Goal: Check status: Check status

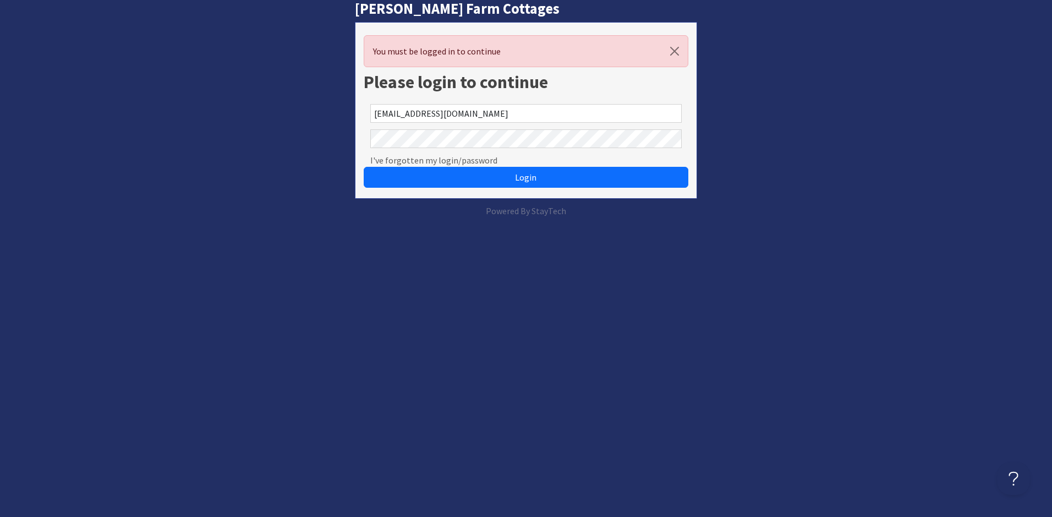
click at [364, 167] on button "Login" at bounding box center [526, 177] width 324 height 21
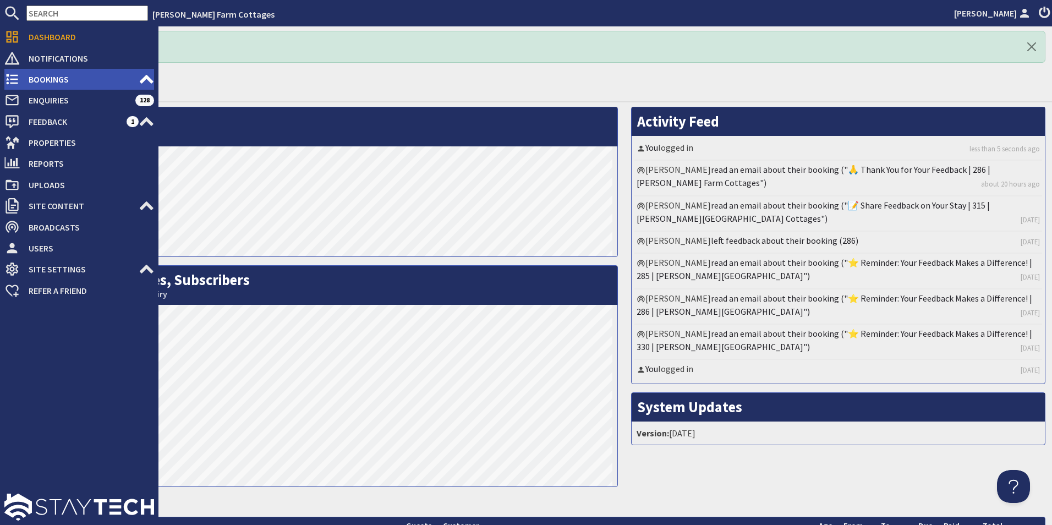
click at [30, 78] on span "Bookings" at bounding box center [79, 79] width 119 height 18
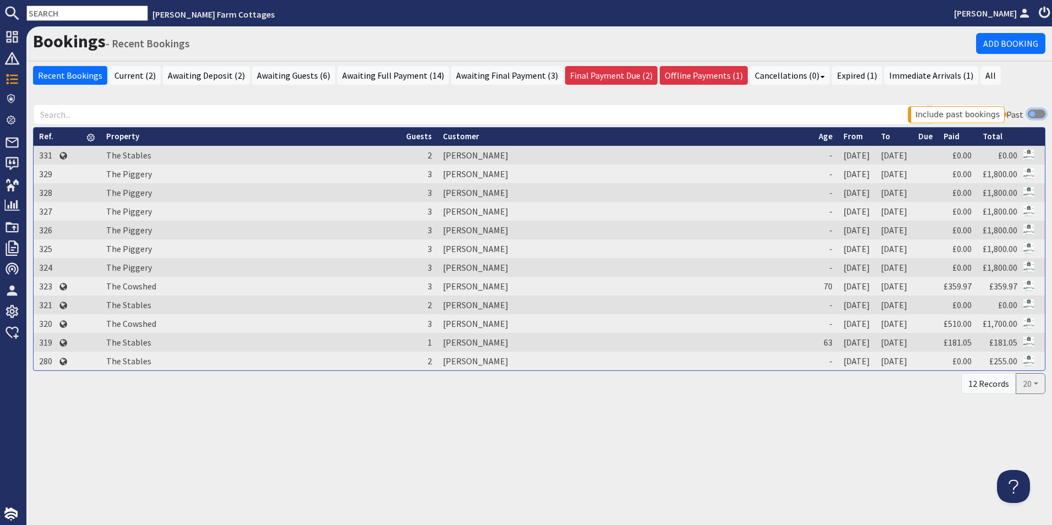
click at [1031, 113] on input "checkbox" at bounding box center [1037, 113] width 18 height 9
checkbox input "true"
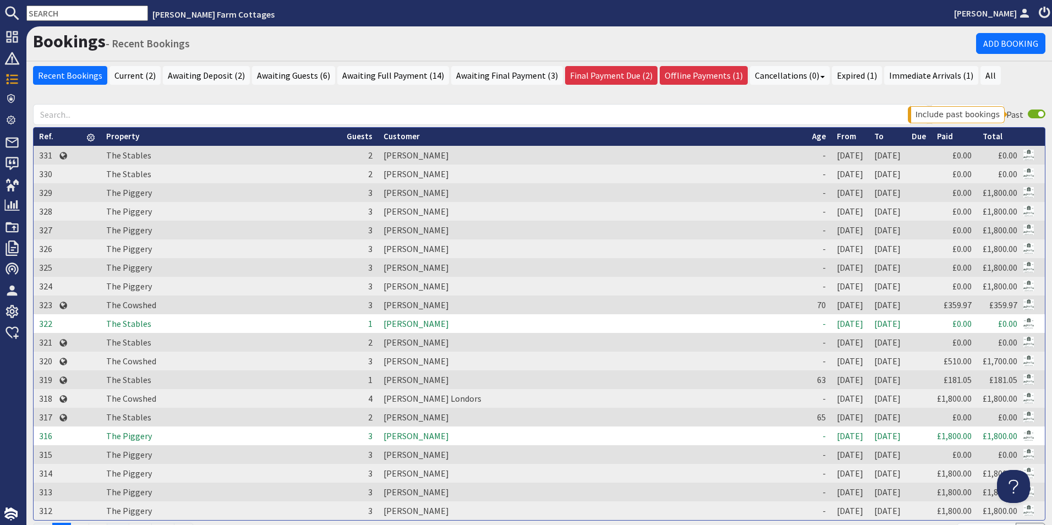
click at [437, 321] on td "[PERSON_NAME]" at bounding box center [592, 323] width 429 height 19
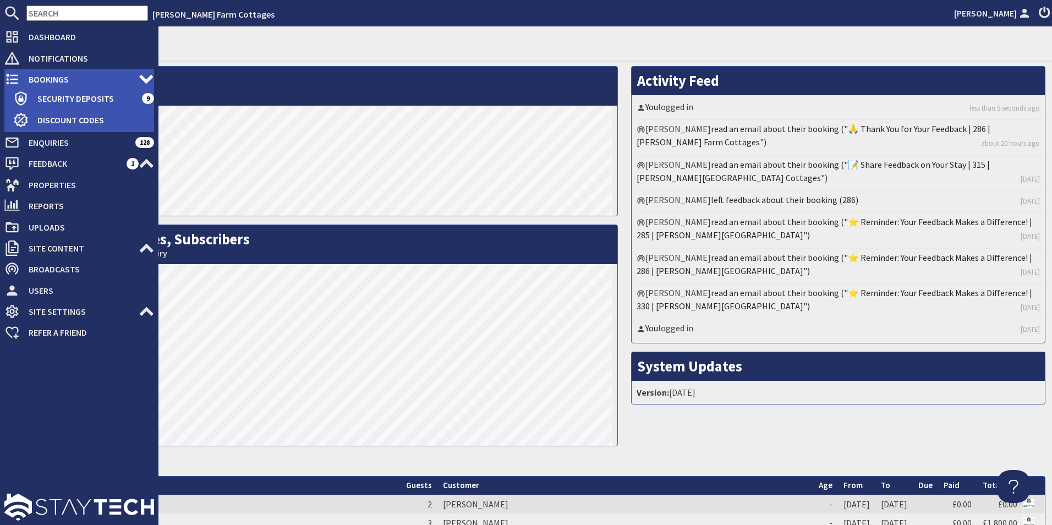
click at [10, 77] on icon at bounding box center [11, 79] width 15 height 15
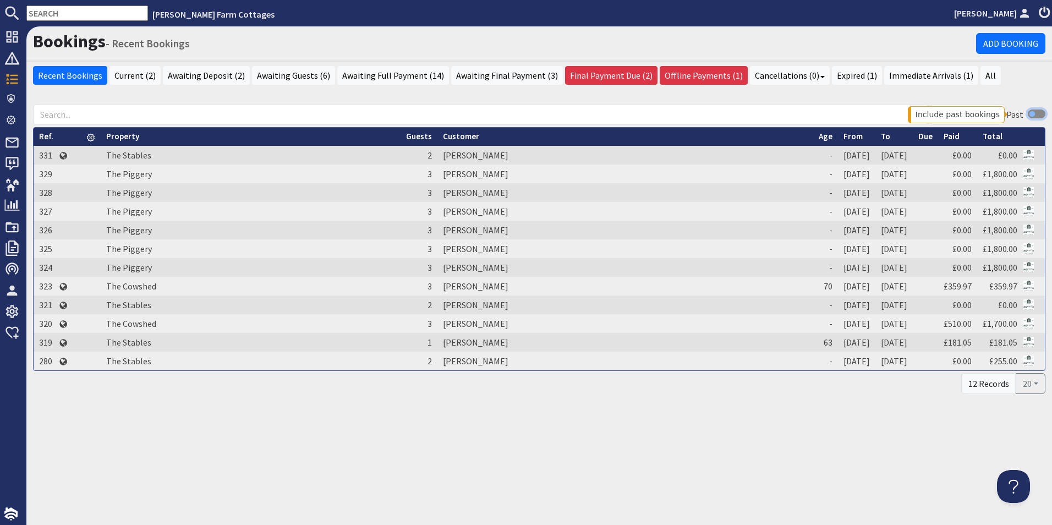
click at [1030, 114] on input "checkbox" at bounding box center [1037, 113] width 18 height 9
checkbox input "true"
